Goal: Information Seeking & Learning: Find specific page/section

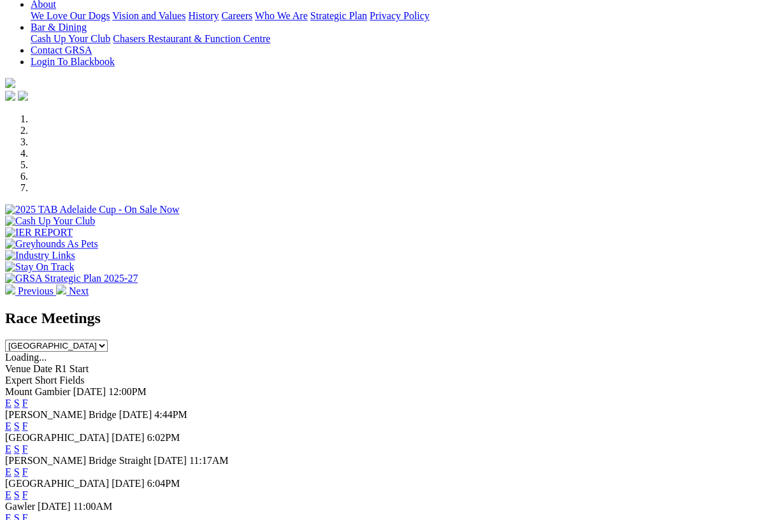
scroll to position [289, 0]
click at [28, 398] on link "F" at bounding box center [25, 403] width 6 height 11
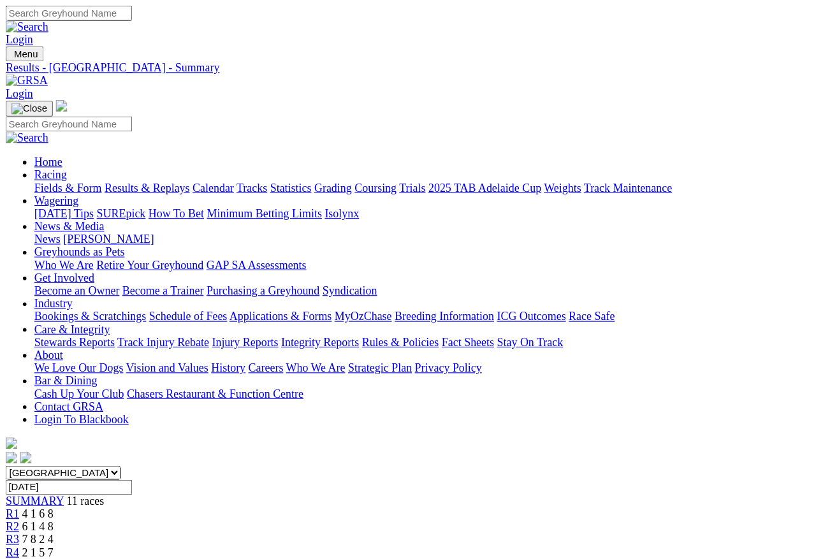
scroll to position [6, 0]
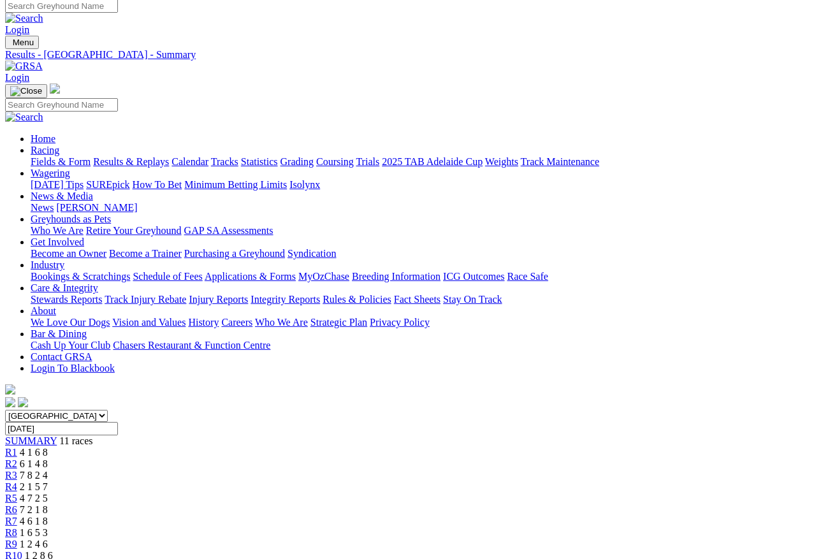
click at [17, 447] on link "R1" at bounding box center [11, 452] width 12 height 11
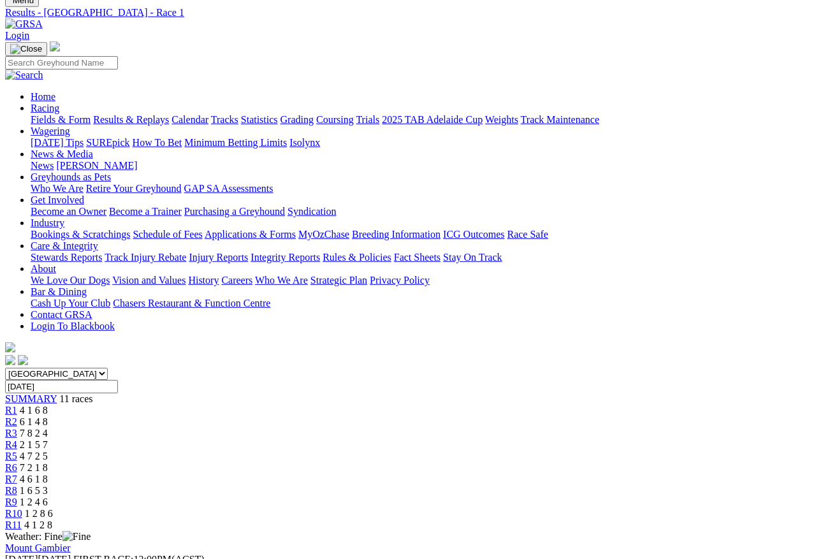
scroll to position [48, 0]
click at [17, 416] on link "R2" at bounding box center [11, 421] width 12 height 11
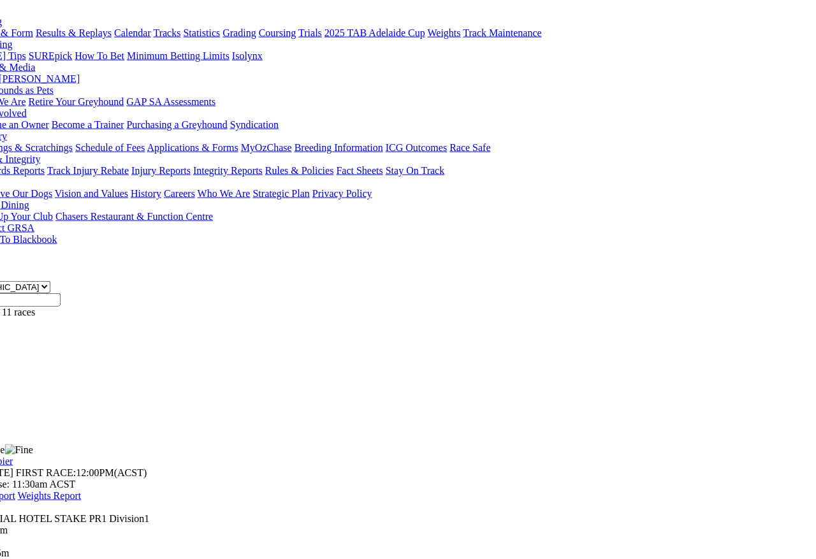
scroll to position [141, 57]
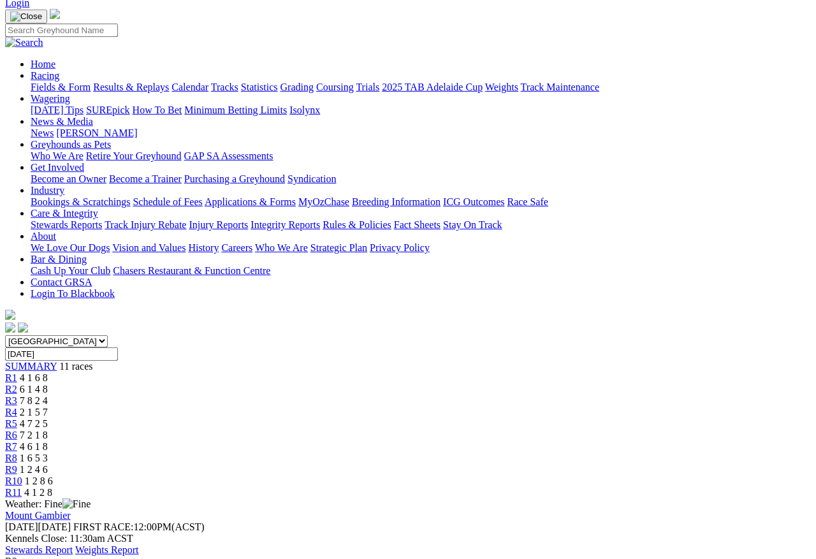
scroll to position [81, 0]
click at [17, 406] on link "R4" at bounding box center [11, 411] width 12 height 11
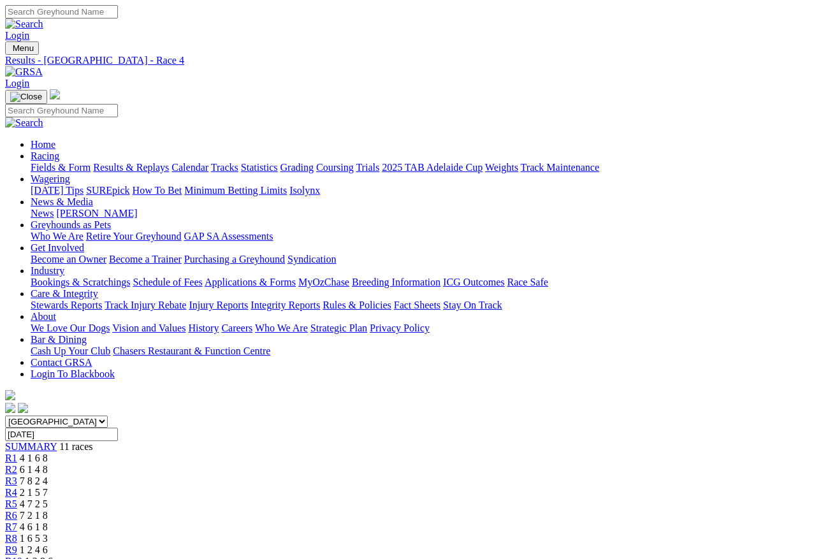
click at [17, 499] on link "R5" at bounding box center [11, 504] width 12 height 11
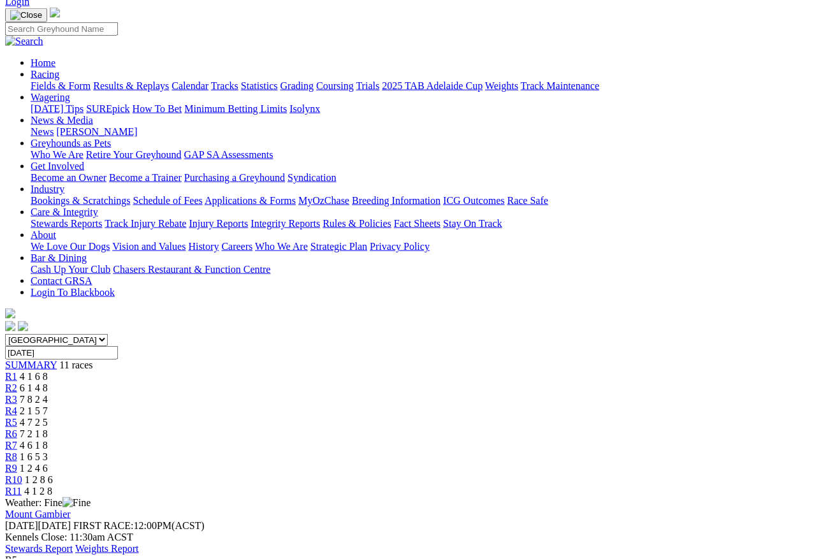
scroll to position [83, 0]
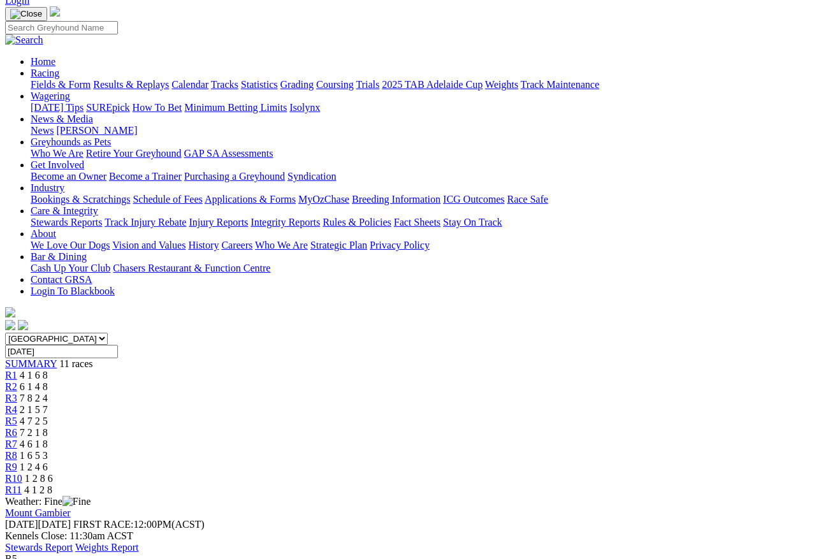
click at [48, 427] on span "7 2 1 8" at bounding box center [34, 432] width 28 height 11
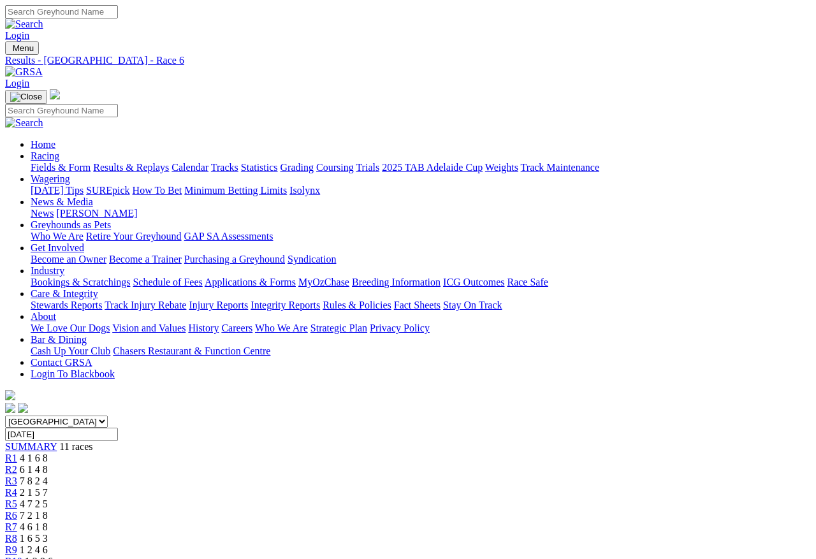
scroll to position [6, 0]
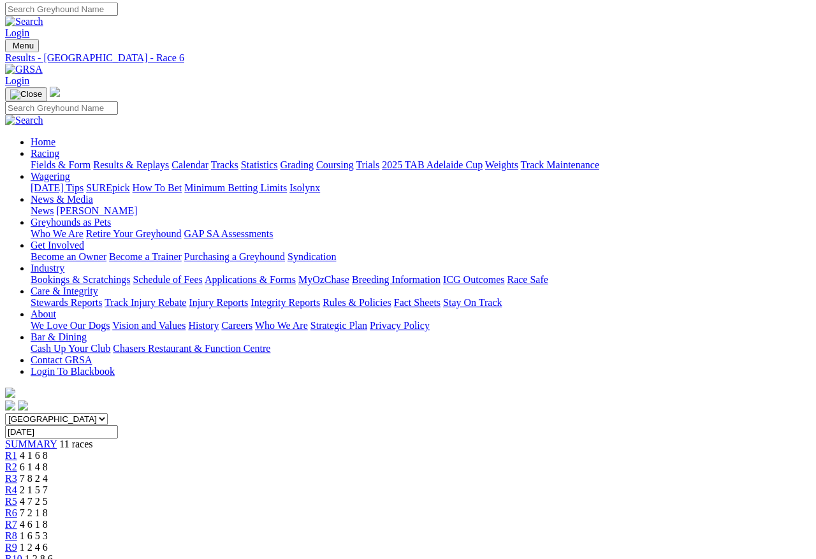
click at [17, 519] on link "R7" at bounding box center [11, 524] width 12 height 11
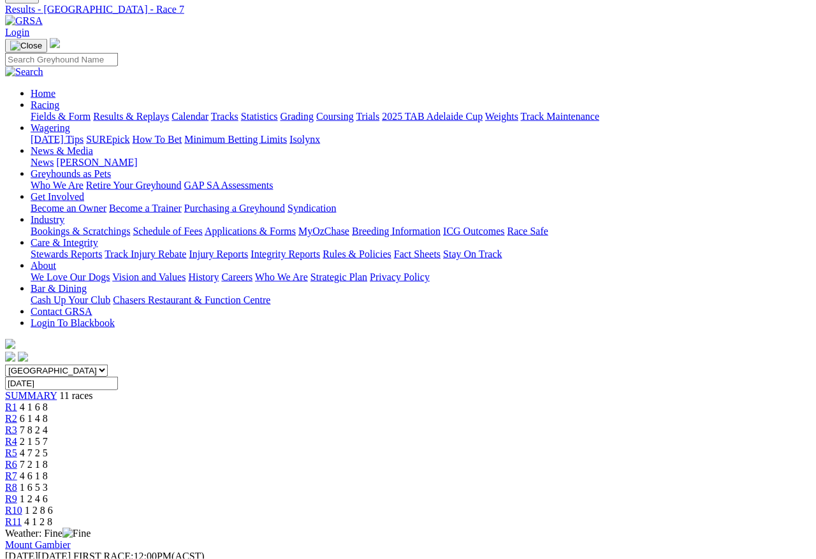
scroll to position [54, 0]
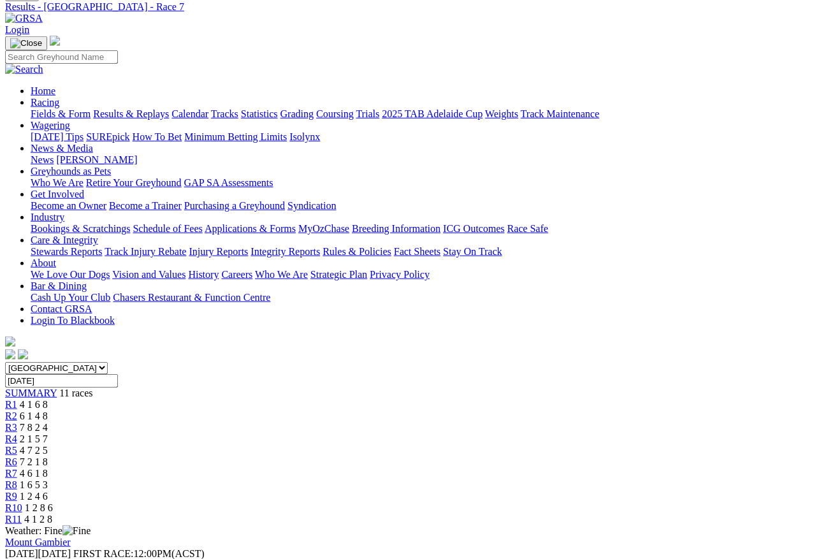
click at [17, 479] on span "R8" at bounding box center [11, 484] width 12 height 11
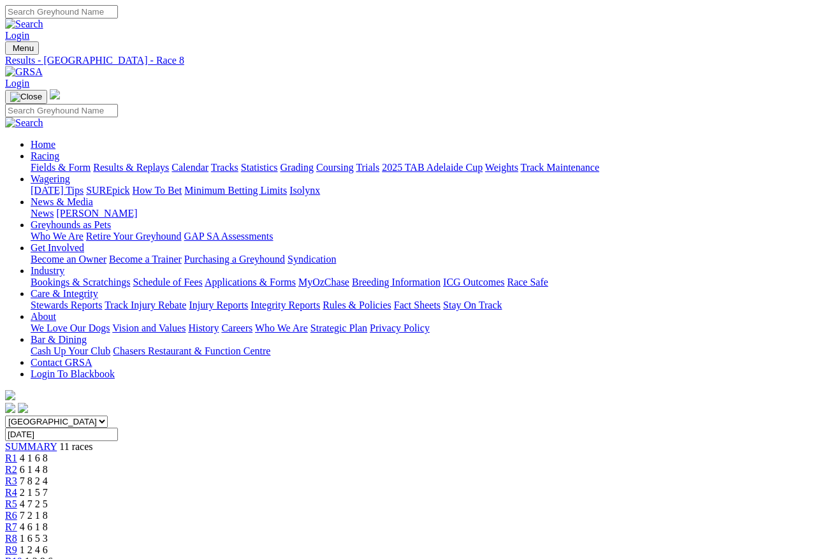
click at [17, 498] on span "R9" at bounding box center [11, 549] width 12 height 11
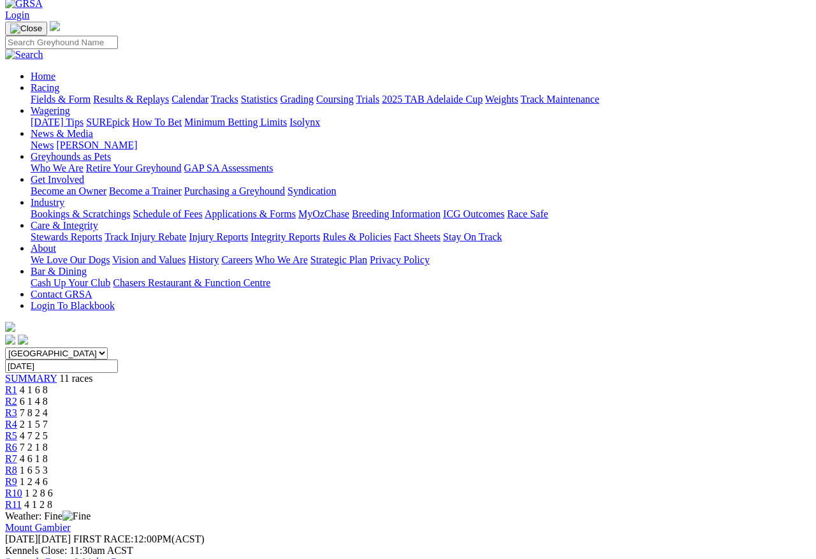
scroll to position [69, 0]
click at [22, 487] on span "R10" at bounding box center [13, 492] width 17 height 11
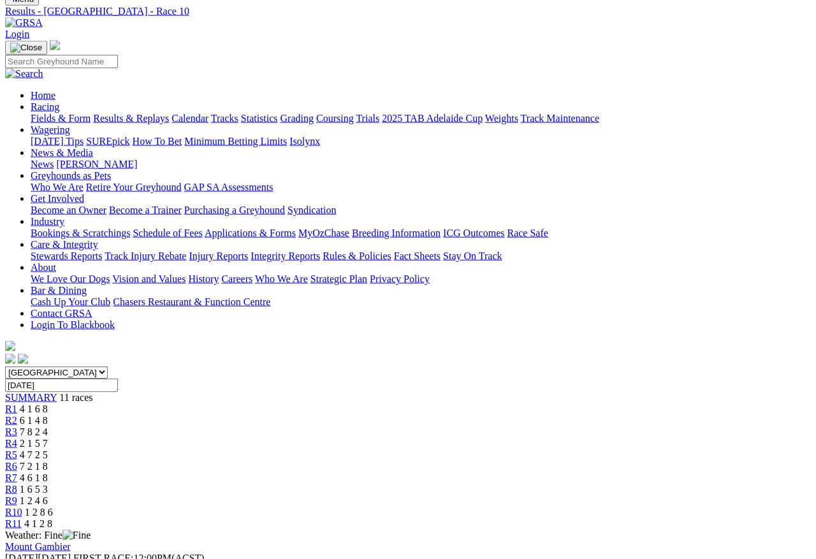
scroll to position [50, 0]
click at [22, 498] on link "R11" at bounding box center [13, 523] width 17 height 11
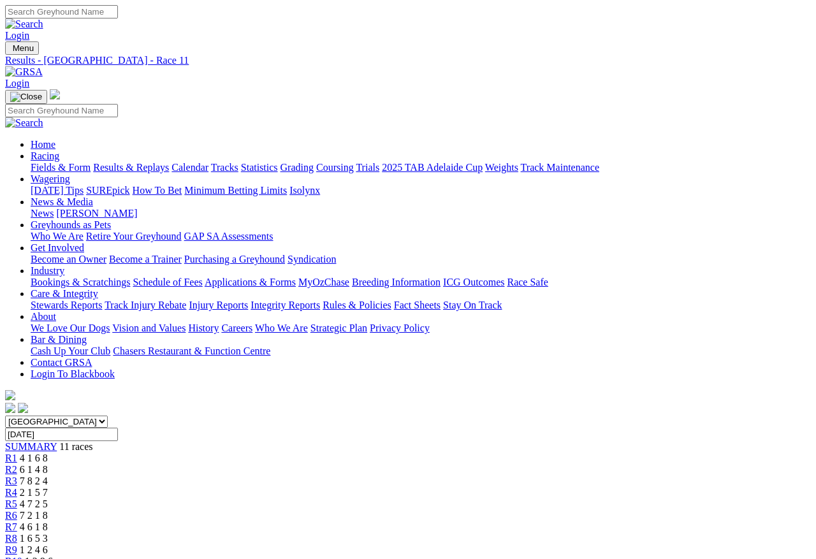
click at [17, 453] on span "R1" at bounding box center [11, 458] width 12 height 11
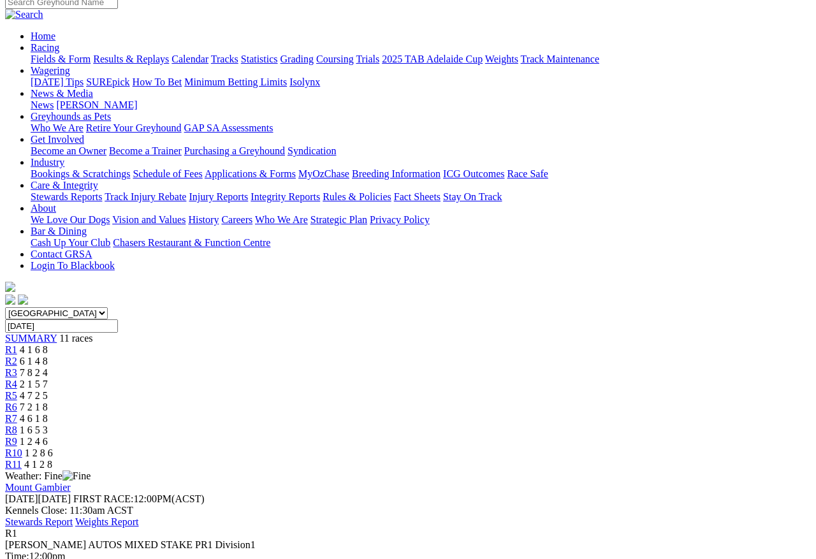
scroll to position [109, 0]
click at [17, 355] on link "R2" at bounding box center [11, 360] width 12 height 11
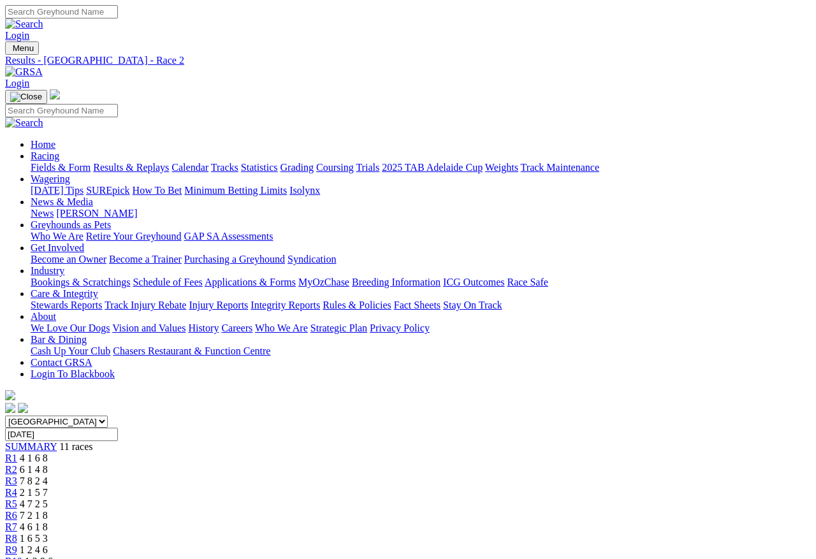
scroll to position [6, 0]
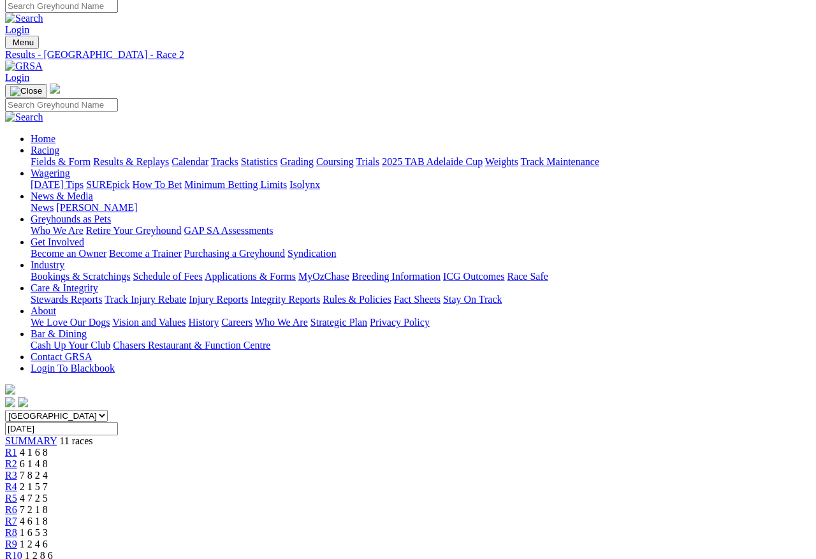
click at [17, 470] on span "R3" at bounding box center [11, 475] width 12 height 11
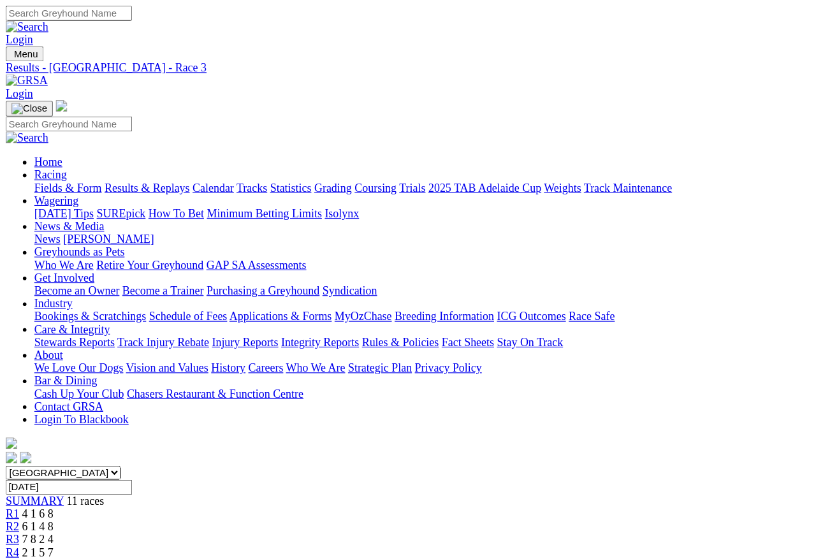
scroll to position [6, 0]
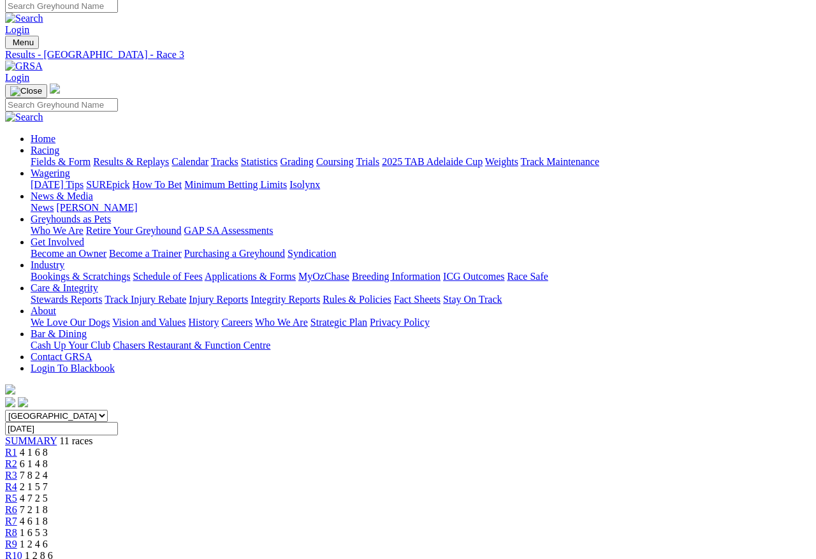
click at [17, 481] on span "R4" at bounding box center [11, 486] width 12 height 11
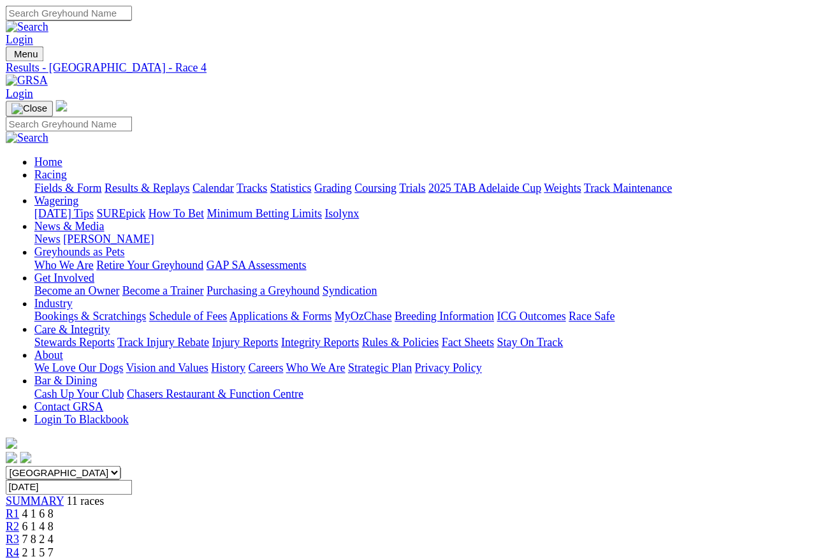
scroll to position [6, 0]
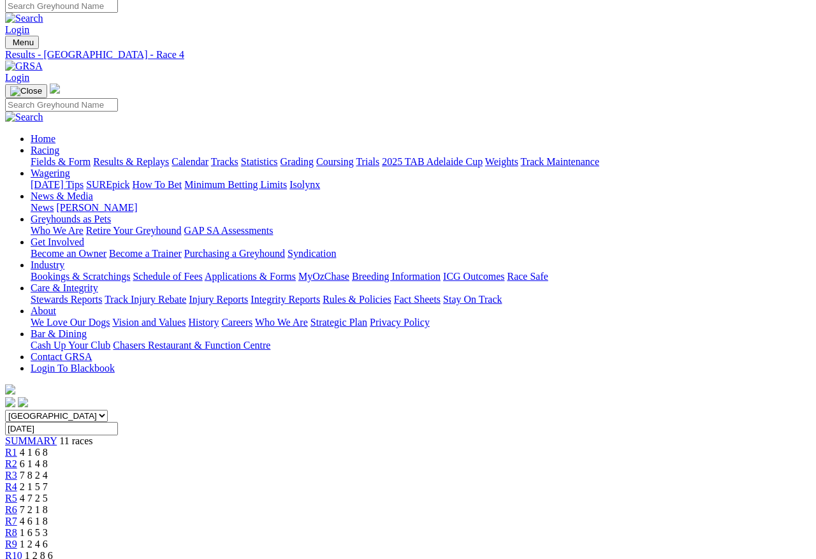
click at [17, 493] on span "R5" at bounding box center [11, 498] width 12 height 11
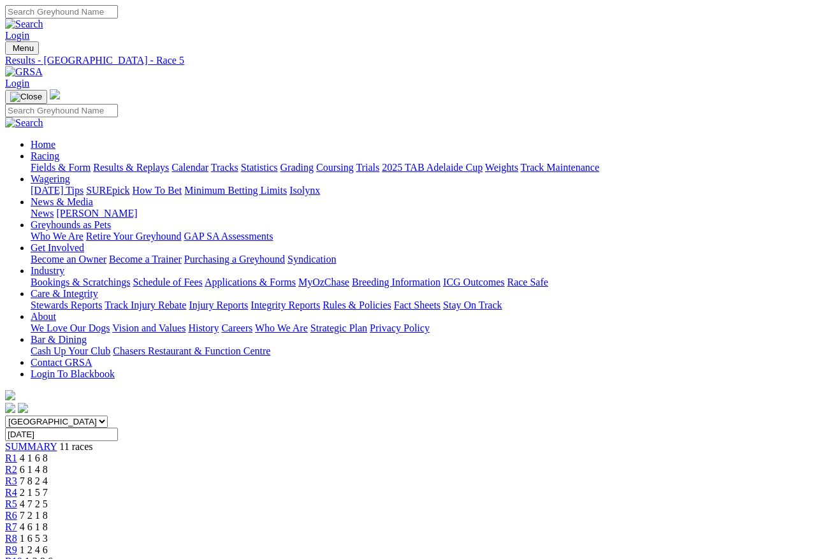
click at [17, 510] on span "R6" at bounding box center [11, 515] width 12 height 11
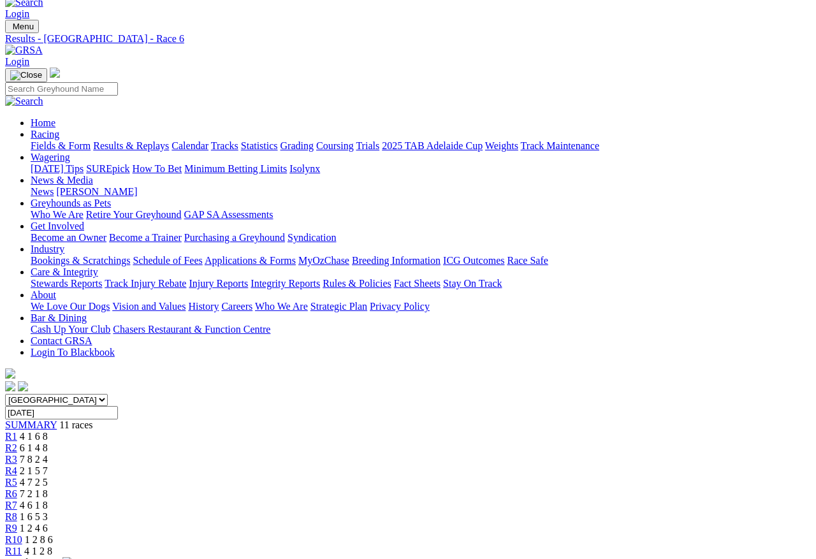
scroll to position [23, 0]
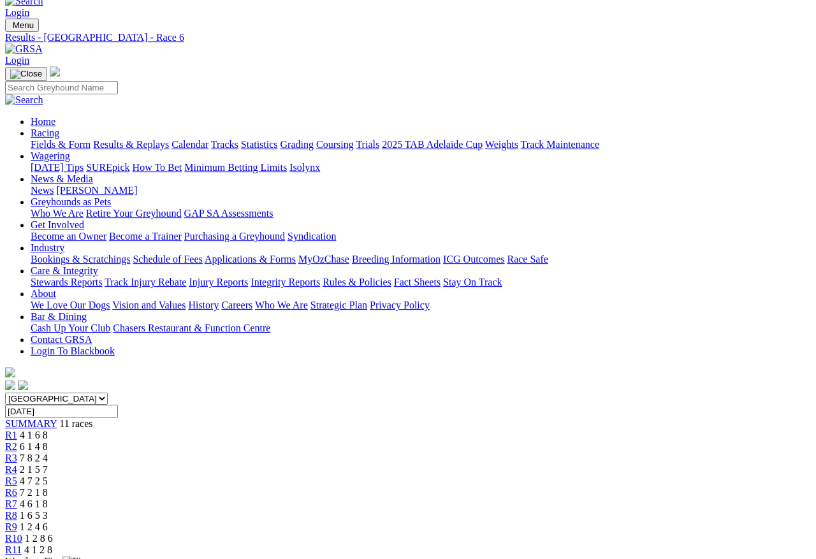
click at [17, 499] on span "R7" at bounding box center [11, 504] width 12 height 11
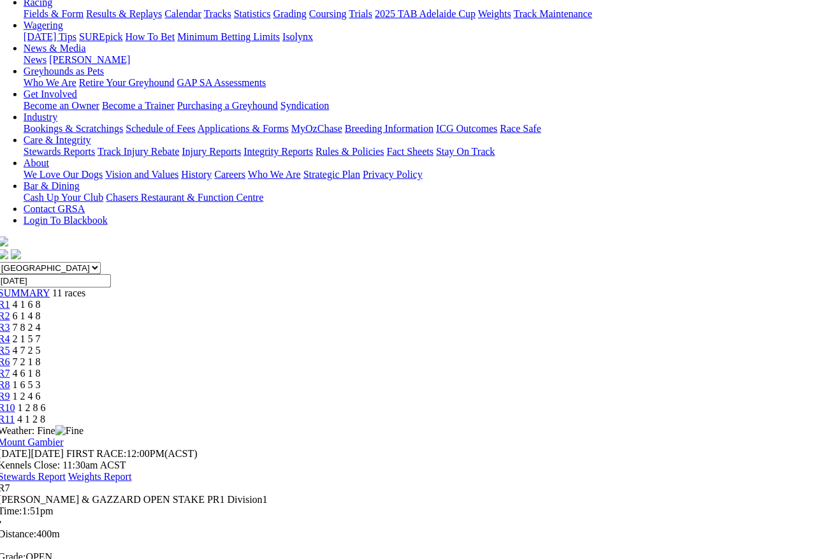
scroll to position [0, 7]
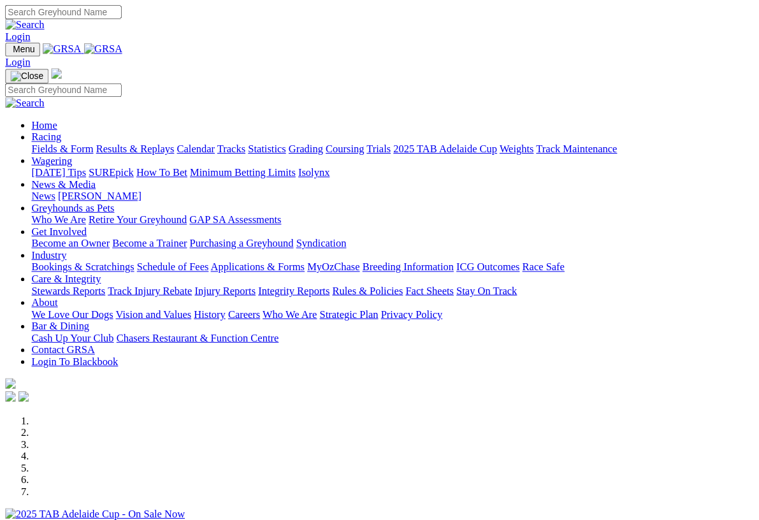
scroll to position [158, 0]
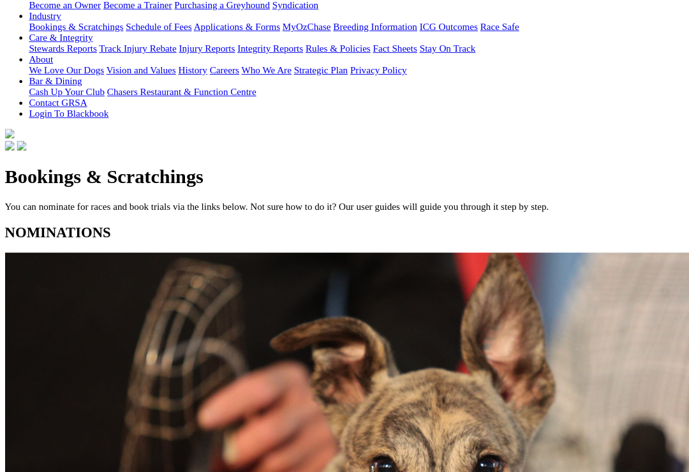
scroll to position [263, 0]
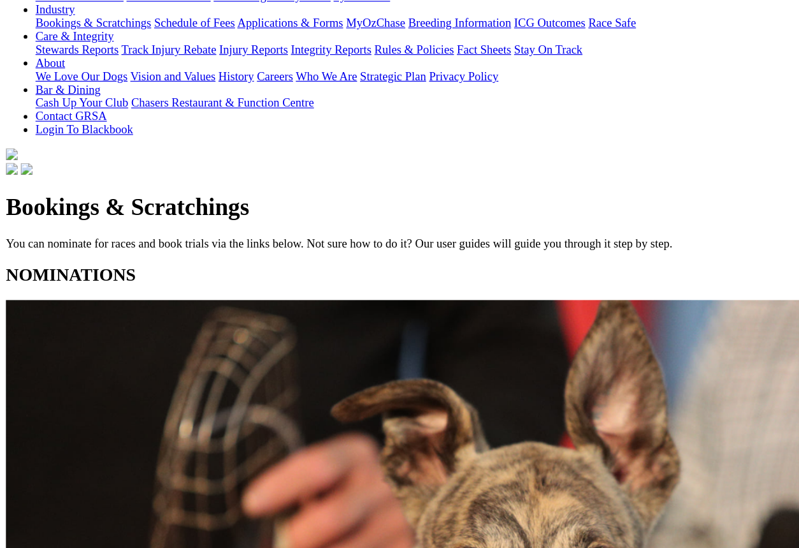
scroll to position [262, 0]
